Goal: Transaction & Acquisition: Book appointment/travel/reservation

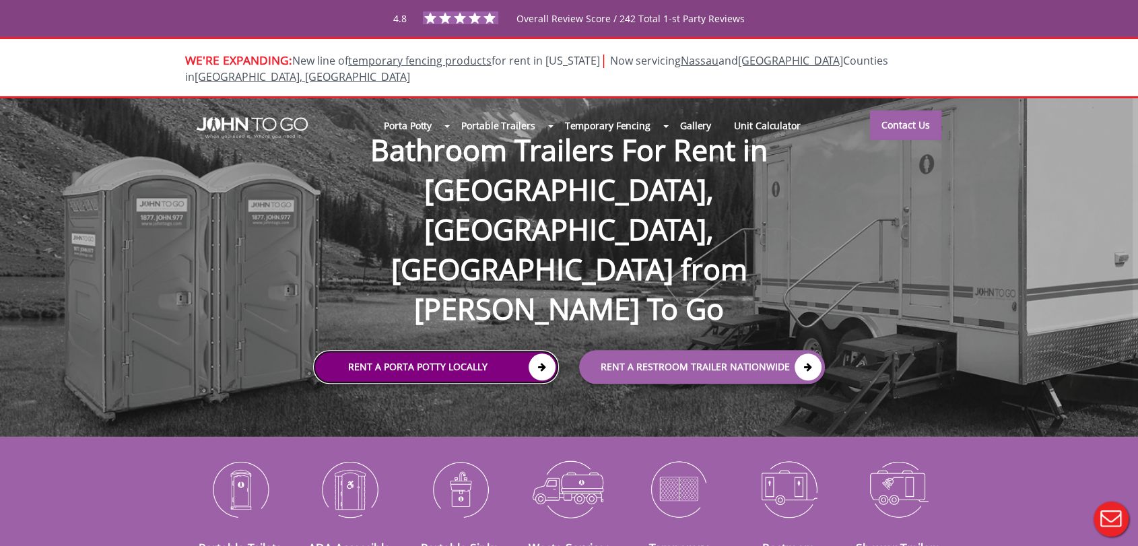
click at [386, 350] on link "Rent a Porta Potty Locally" at bounding box center [436, 367] width 246 height 34
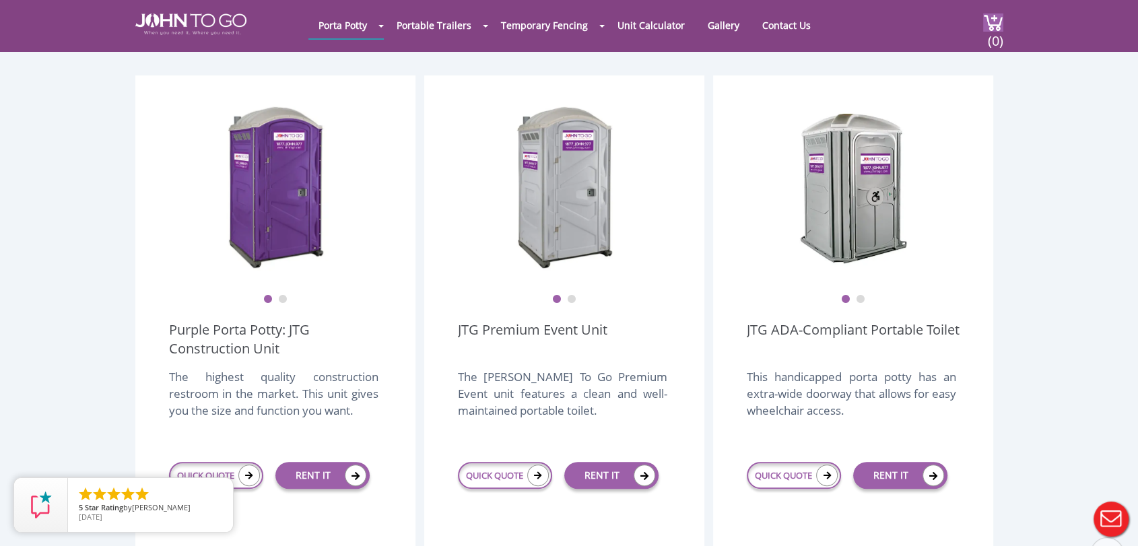
scroll to position [374, 0]
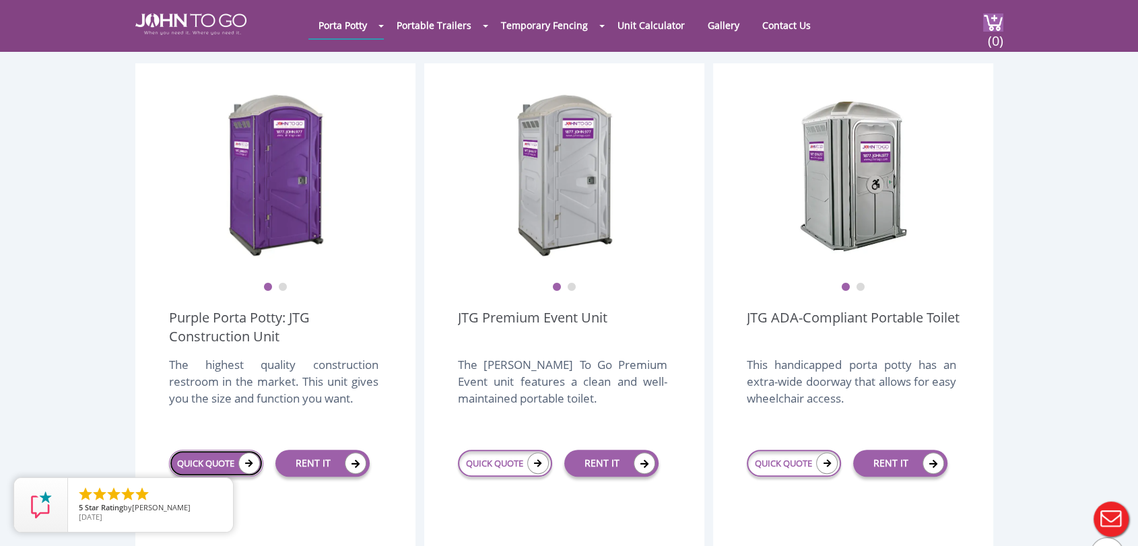
click at [201, 450] on link "QUICK QUOTE" at bounding box center [216, 463] width 94 height 27
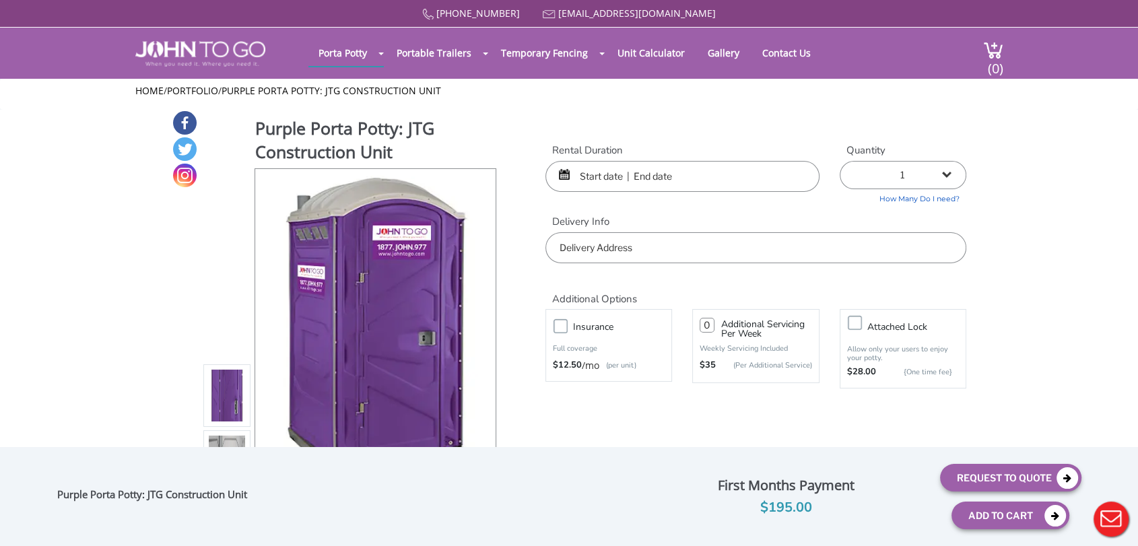
click at [657, 235] on input "text" at bounding box center [755, 247] width 421 height 31
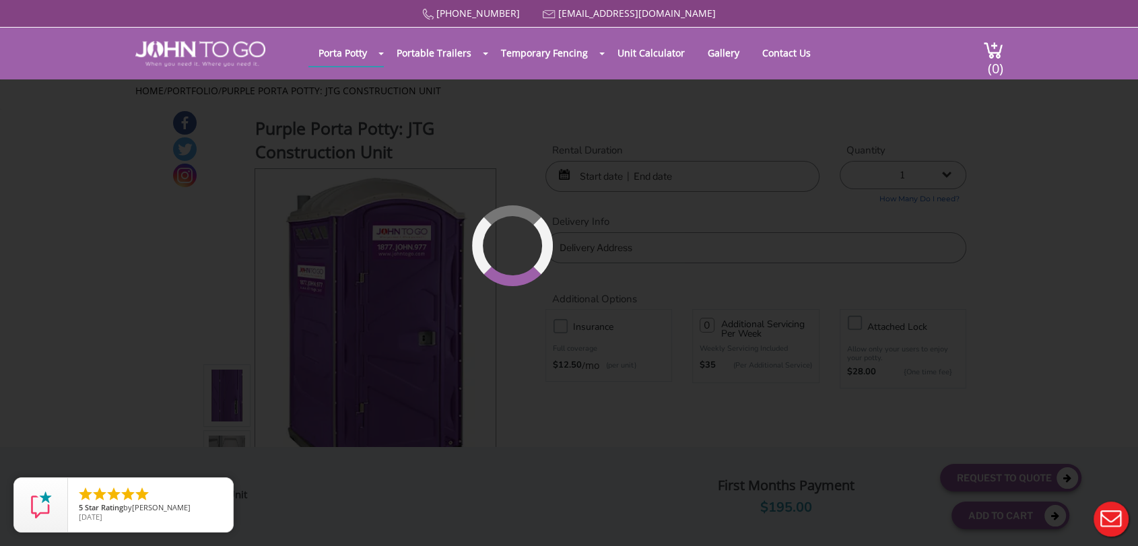
click at [591, 184] on div "[PHONE_NUMBER] [EMAIL_ADDRESS][DOMAIN_NAME] [GEOGRAPHIC_DATA] Portable Toilets …" at bounding box center [569, 282] width 1138 height 564
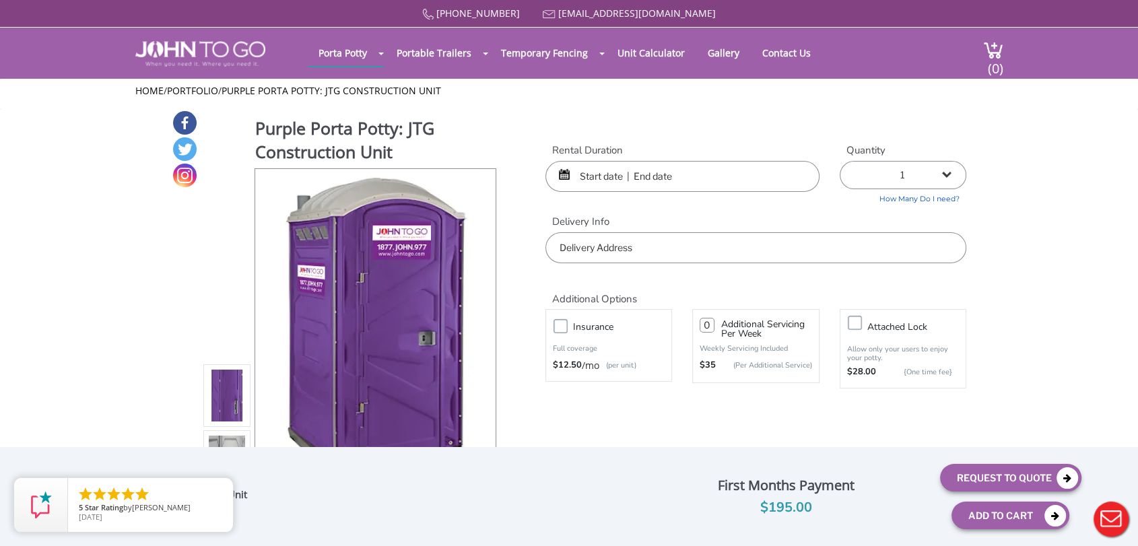
click at [579, 176] on input "text" at bounding box center [682, 176] width 274 height 31
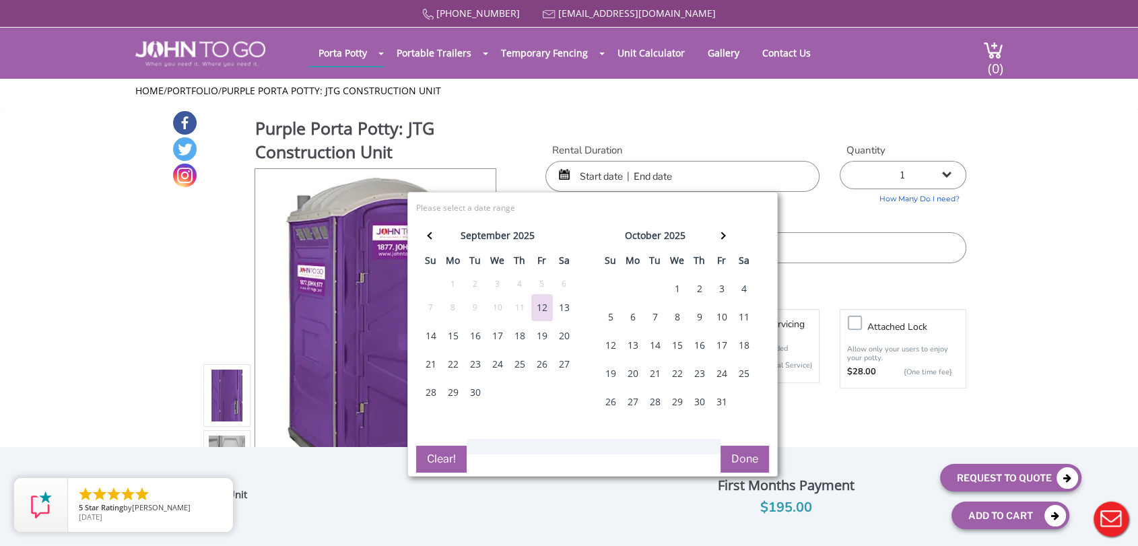
click at [674, 283] on div "1" at bounding box center [678, 288] width 22 height 27
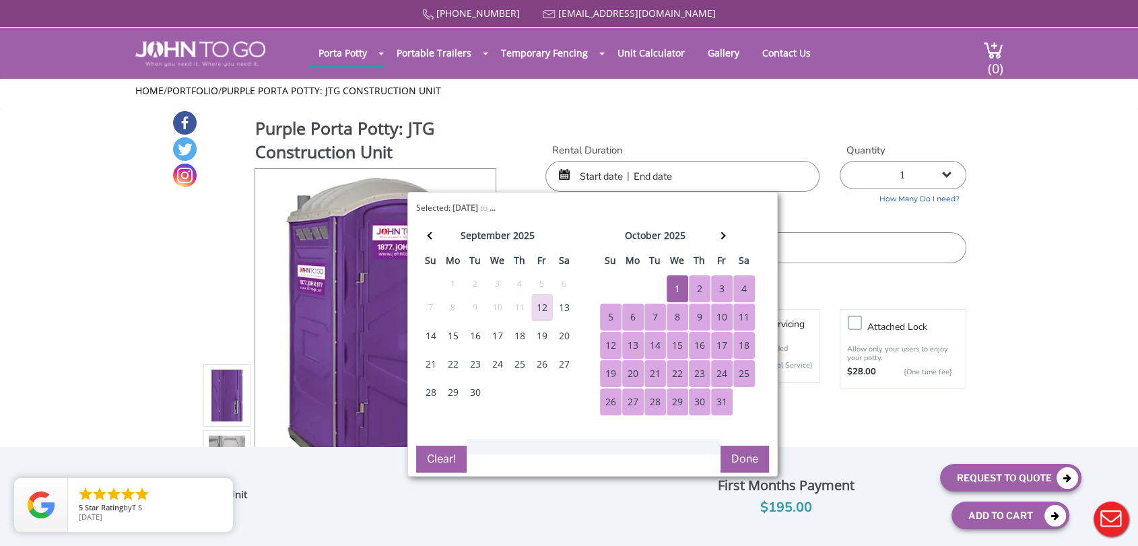
click at [717, 401] on div "31" at bounding box center [722, 402] width 22 height 27
type input "[DATE] to [DATE]"
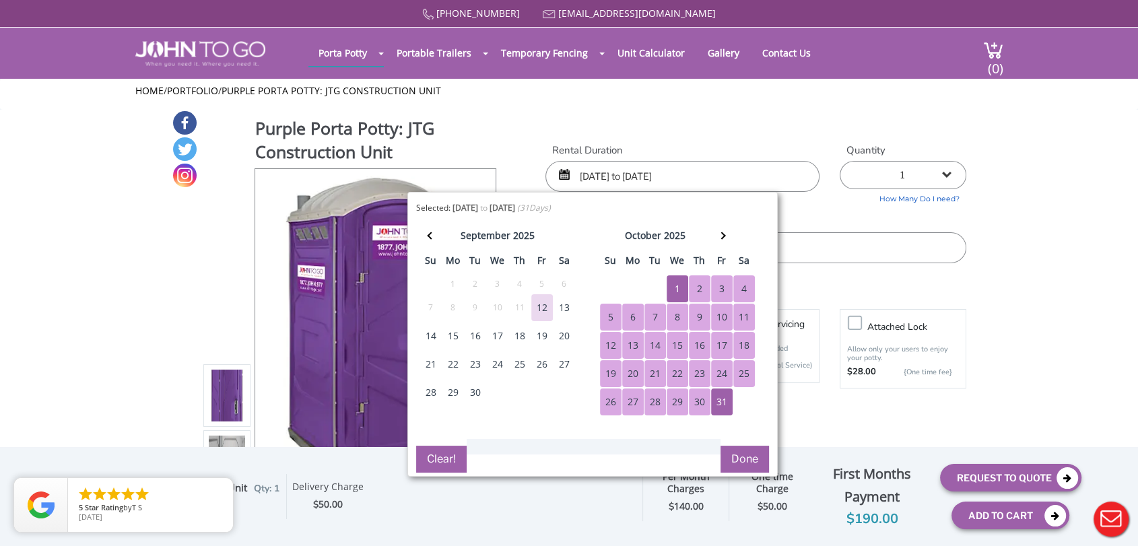
click at [809, 237] on input "text" at bounding box center [755, 247] width 421 height 31
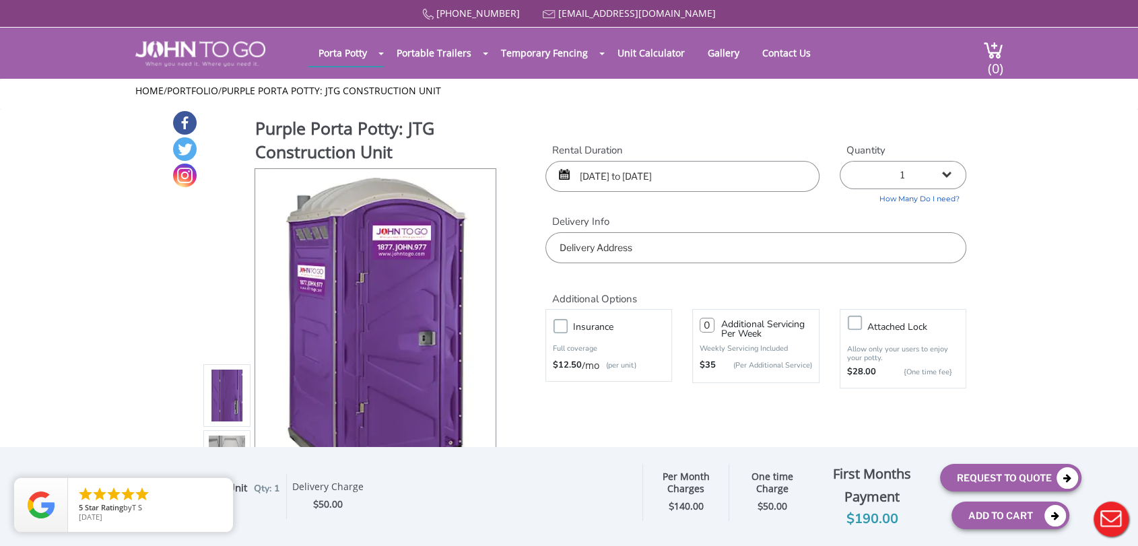
click at [775, 254] on input "text" at bounding box center [755, 247] width 421 height 31
click at [108, 181] on div "[PHONE_NUMBER] [EMAIL_ADDRESS][DOMAIN_NAME] [GEOGRAPHIC_DATA] Portable Toilets …" at bounding box center [569, 282] width 1138 height 564
click at [523, 193] on div "Purple Porta Potty: JTG Construction Unit View feature & specs Download Pdf Pro…" at bounding box center [569, 318] width 795 height 417
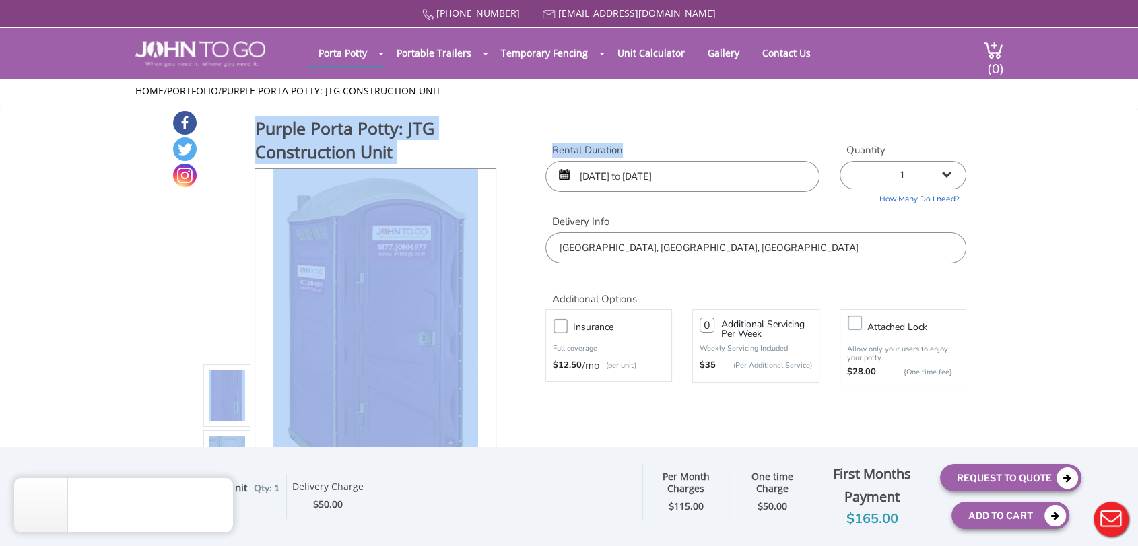
drag, startPoint x: 537, startPoint y: 130, endPoint x: 637, endPoint y: 144, distance: 100.7
click at [630, 144] on div "Purple Porta Potty: JTG Construction Unit View feature & specs Download Pdf Pro…" at bounding box center [569, 318] width 795 height 417
click at [640, 144] on label "Rental Duration" at bounding box center [682, 150] width 274 height 14
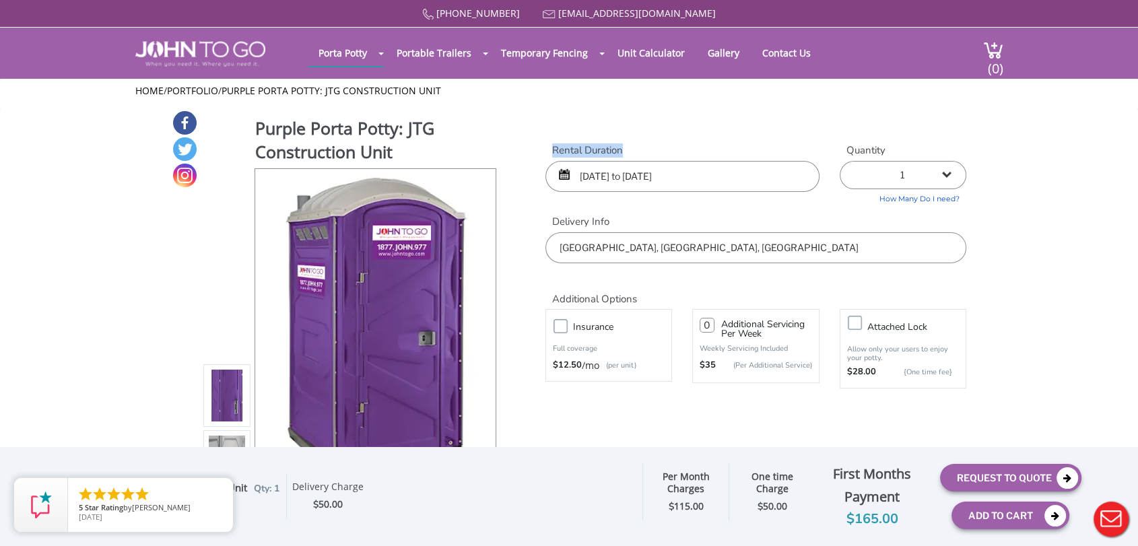
drag, startPoint x: 639, startPoint y: 148, endPoint x: 549, endPoint y: 156, distance: 90.6
click at [549, 156] on label "Rental Duration" at bounding box center [682, 150] width 274 height 14
click at [528, 112] on div "Purple Porta Potty: JTG Construction Unit View feature & specs Download Pdf Pro…" at bounding box center [569, 318] width 795 height 417
click at [626, 240] on input "[GEOGRAPHIC_DATA], [GEOGRAPHIC_DATA], [GEOGRAPHIC_DATA]" at bounding box center [755, 247] width 421 height 31
drag, startPoint x: 634, startPoint y: 246, endPoint x: 560, endPoint y: 249, distance: 74.2
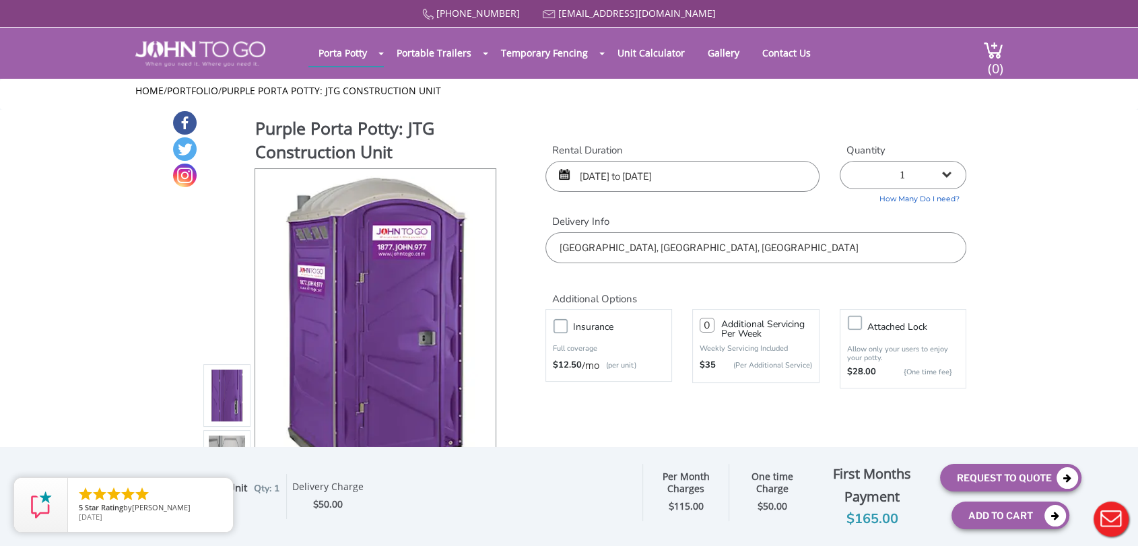
click at [560, 249] on input "[GEOGRAPHIC_DATA], [GEOGRAPHIC_DATA], [GEOGRAPHIC_DATA]" at bounding box center [755, 247] width 421 height 31
drag, startPoint x: 594, startPoint y: 250, endPoint x: 562, endPoint y: 249, distance: 32.4
click at [562, 249] on input "[GEOGRAPHIC_DATA], [GEOGRAPHIC_DATA], [GEOGRAPHIC_DATA]" at bounding box center [755, 247] width 421 height 31
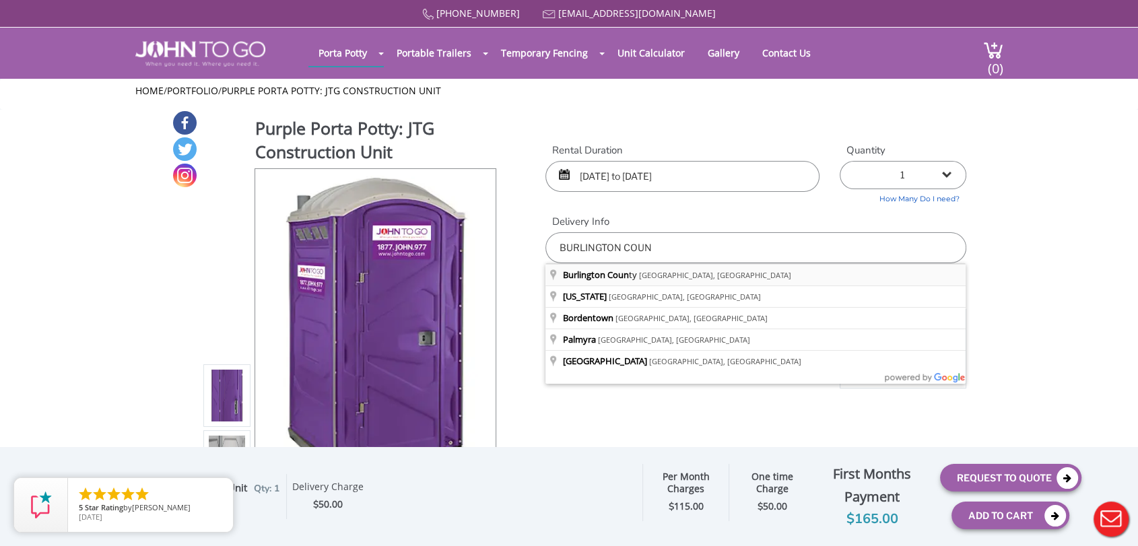
type input "[GEOGRAPHIC_DATA], [GEOGRAPHIC_DATA], [GEOGRAPHIC_DATA]"
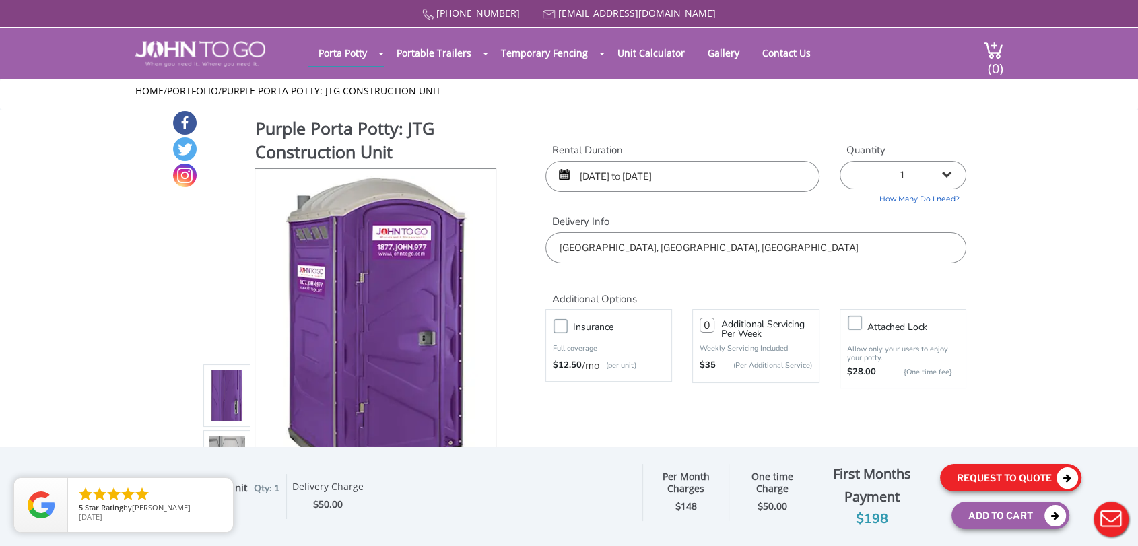
click at [989, 474] on button "Request To Quote" at bounding box center [1010, 478] width 141 height 28
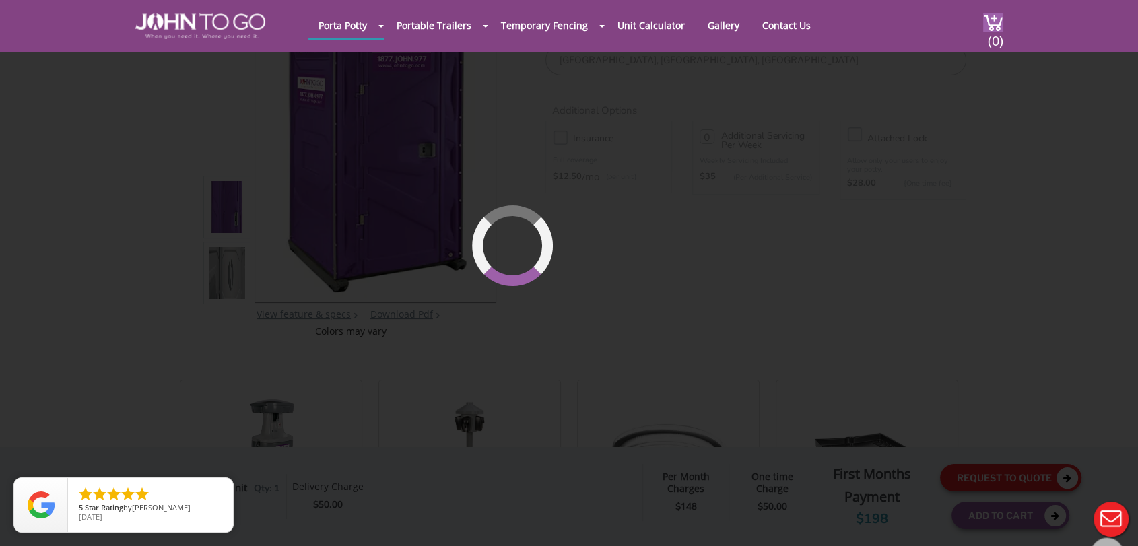
scroll to position [143, 0]
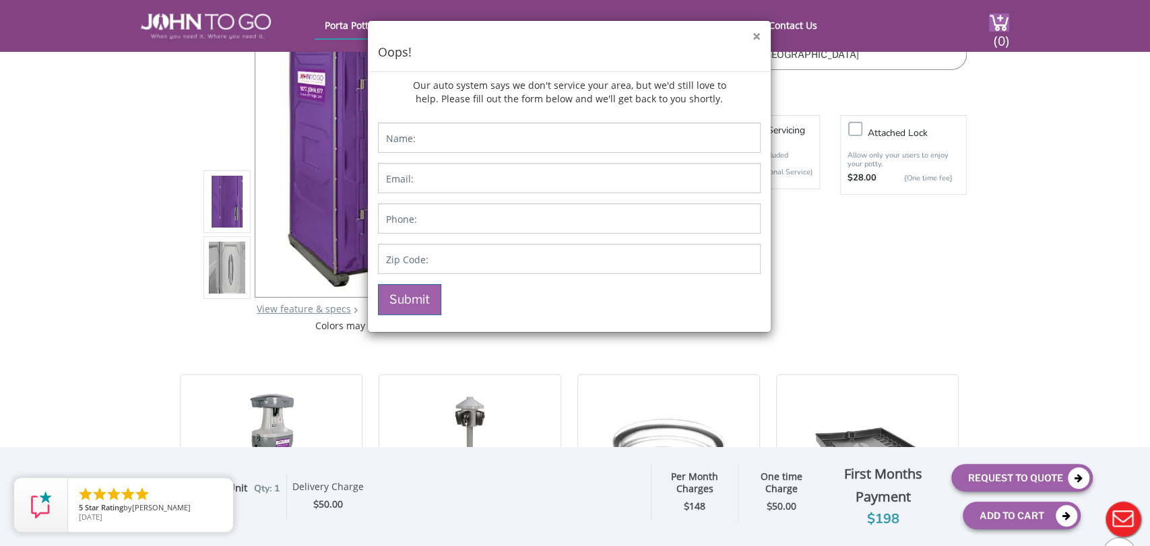
click at [760, 34] on button "×" at bounding box center [756, 37] width 8 height 14
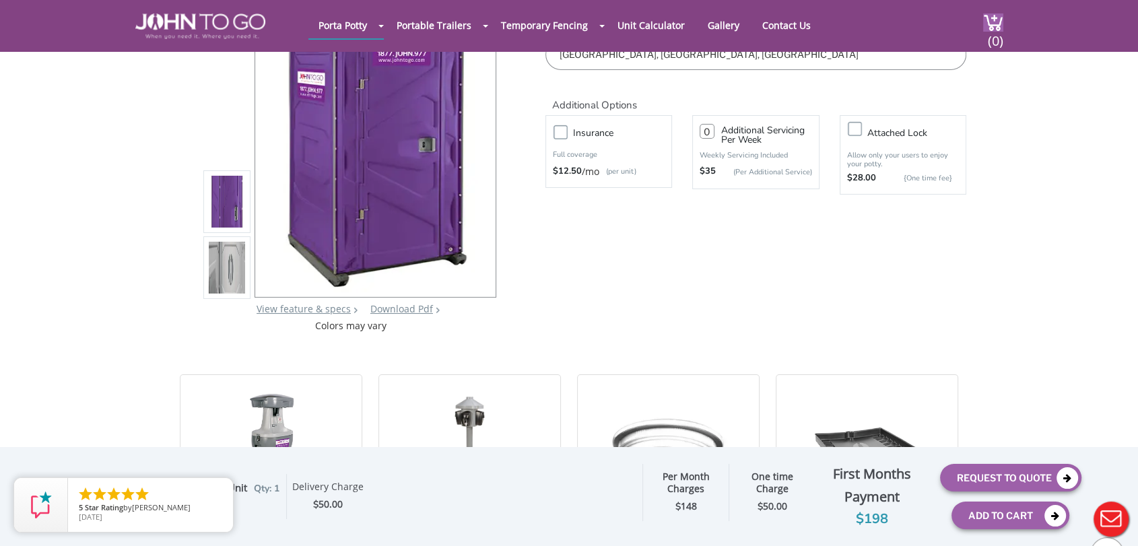
scroll to position [0, 0]
click at [57, 119] on div at bounding box center [569, 273] width 1138 height 546
